Goal: Navigation & Orientation: Go to known website

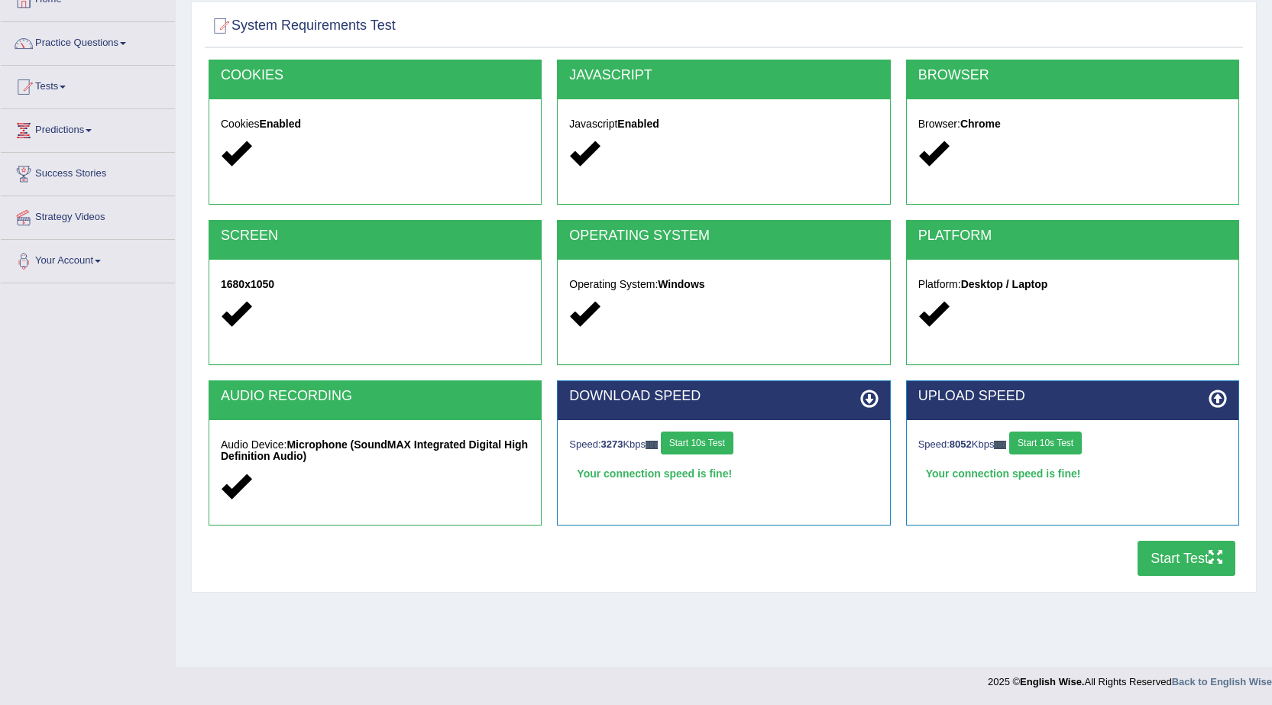
scroll to position [97, 0]
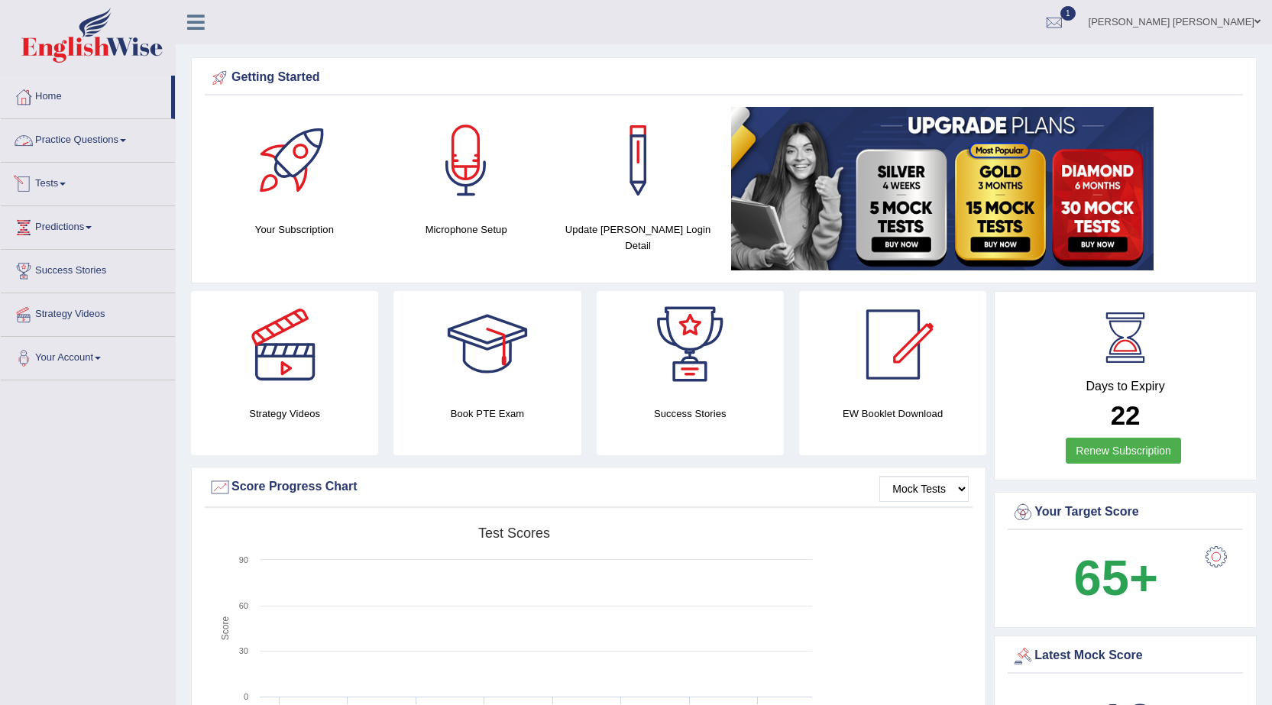
click at [126, 146] on link "Practice Questions" at bounding box center [88, 138] width 174 height 38
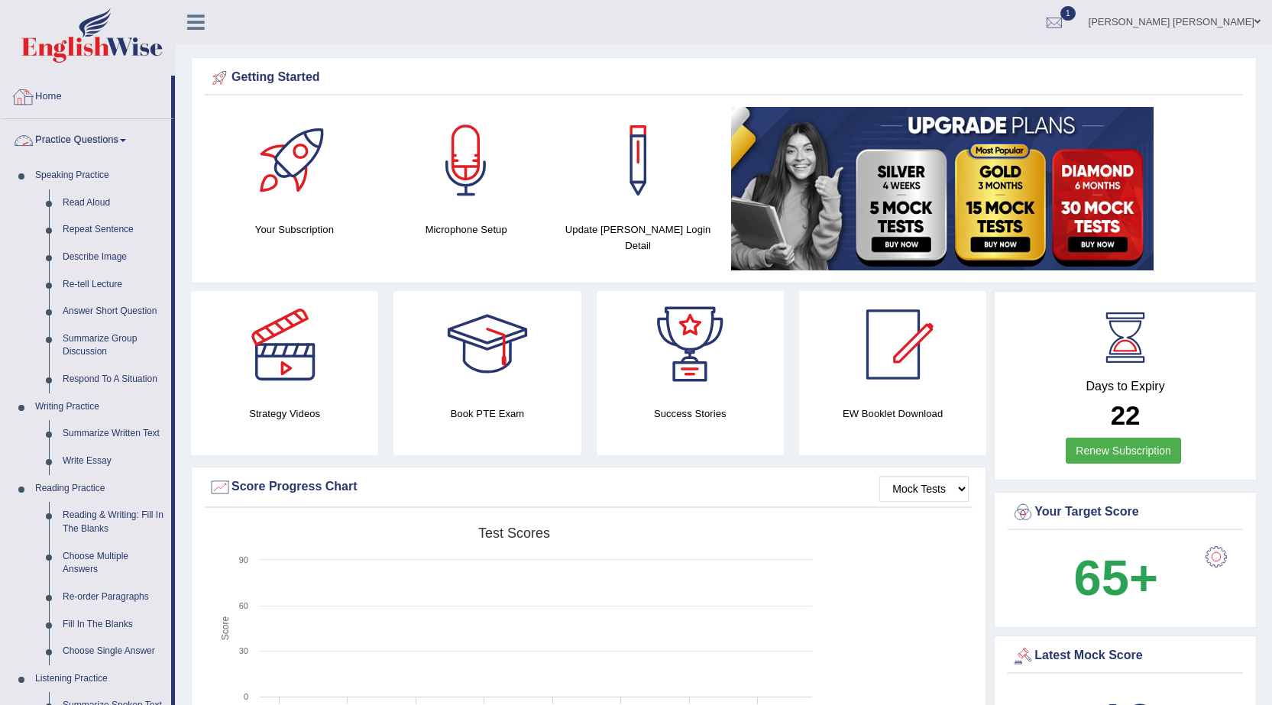
click at [125, 147] on link "Practice Questions" at bounding box center [86, 138] width 170 height 38
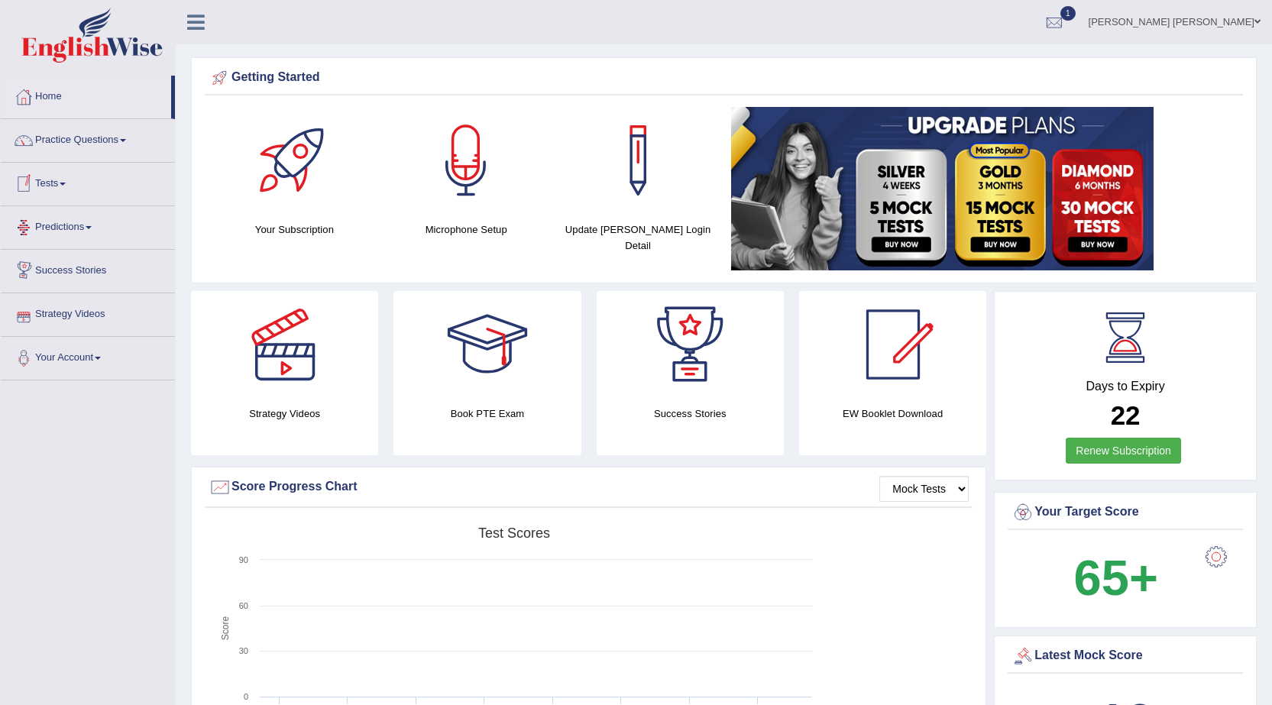
click at [59, 185] on link "Tests" at bounding box center [88, 182] width 174 height 38
click at [45, 271] on link "History" at bounding box center [99, 274] width 143 height 28
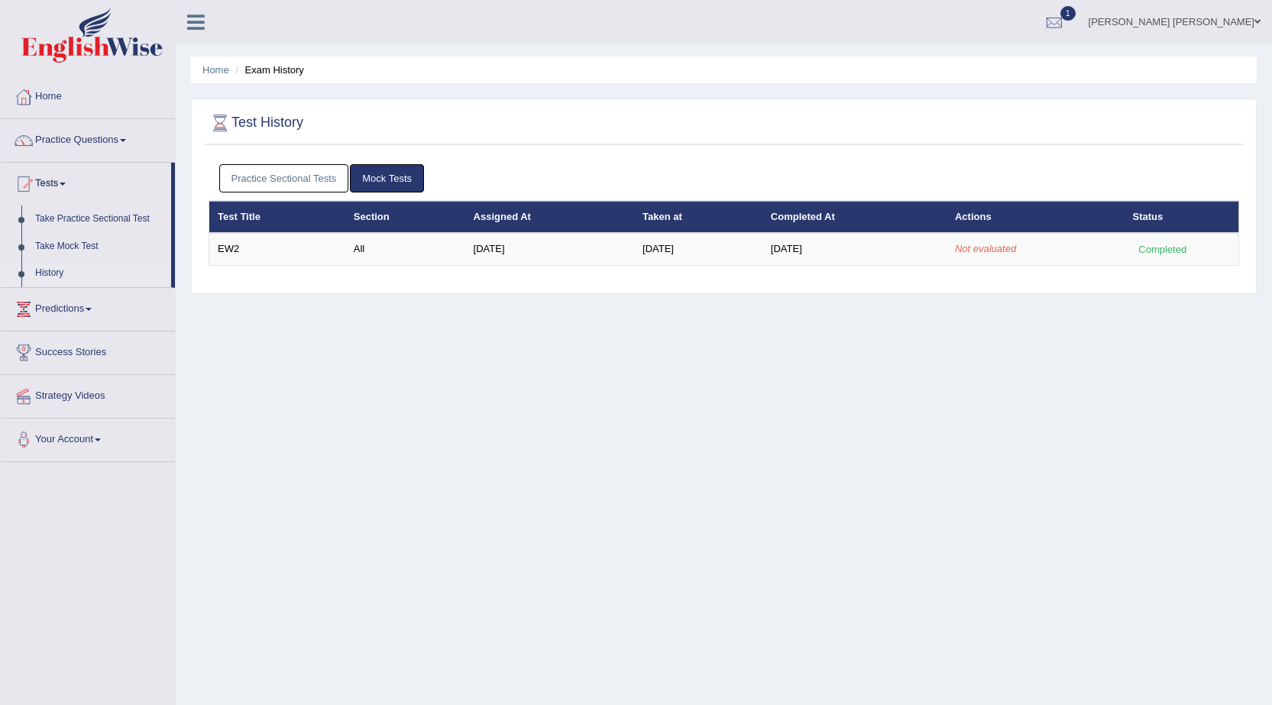
click at [1066, 21] on div at bounding box center [1054, 22] width 23 height 23
click at [1264, 22] on link "Rose Maria Martin" at bounding box center [1174, 20] width 195 height 40
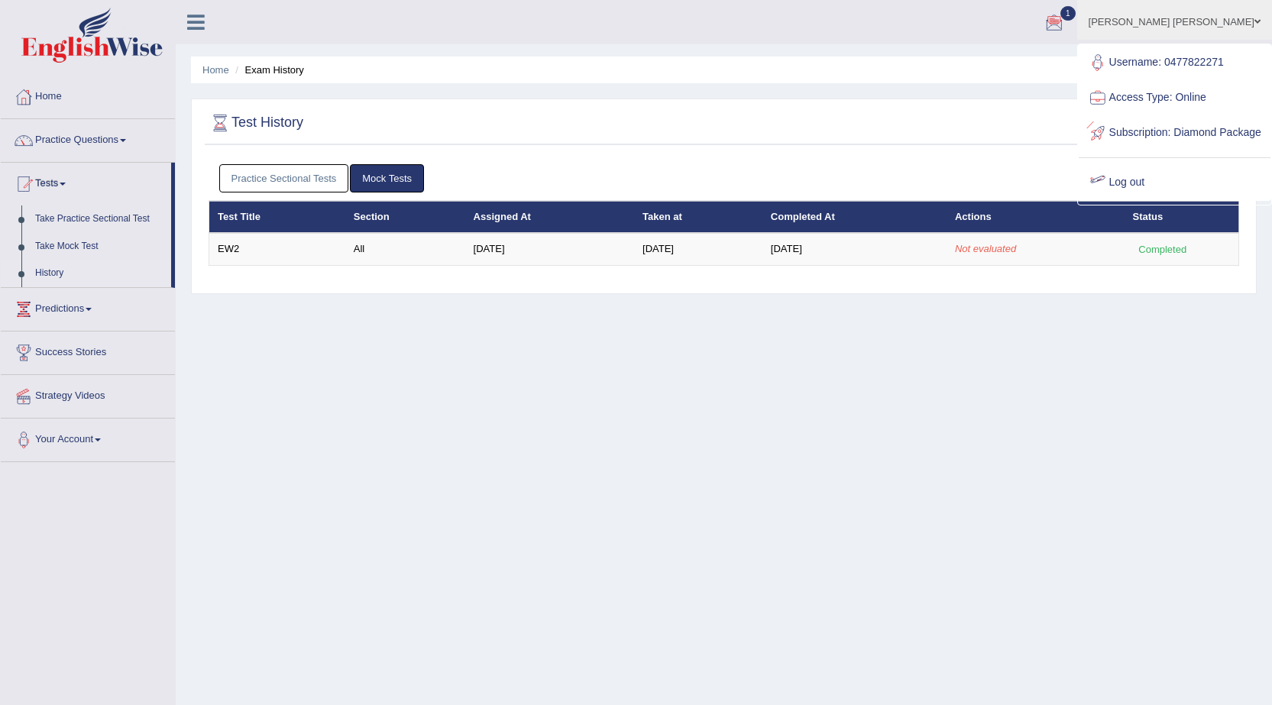
click at [1168, 200] on link "Log out" at bounding box center [1175, 182] width 192 height 35
